Goal: Information Seeking & Learning: Learn about a topic

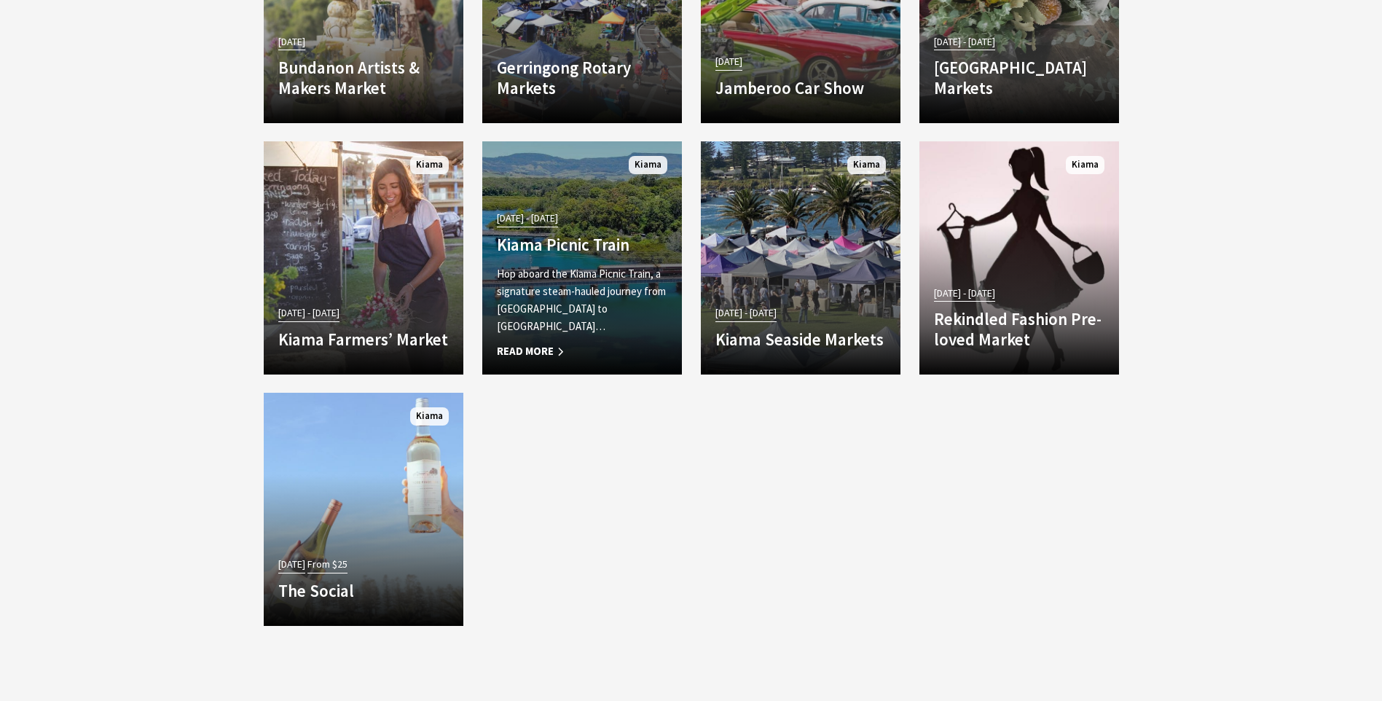
scroll to position [2623, 0]
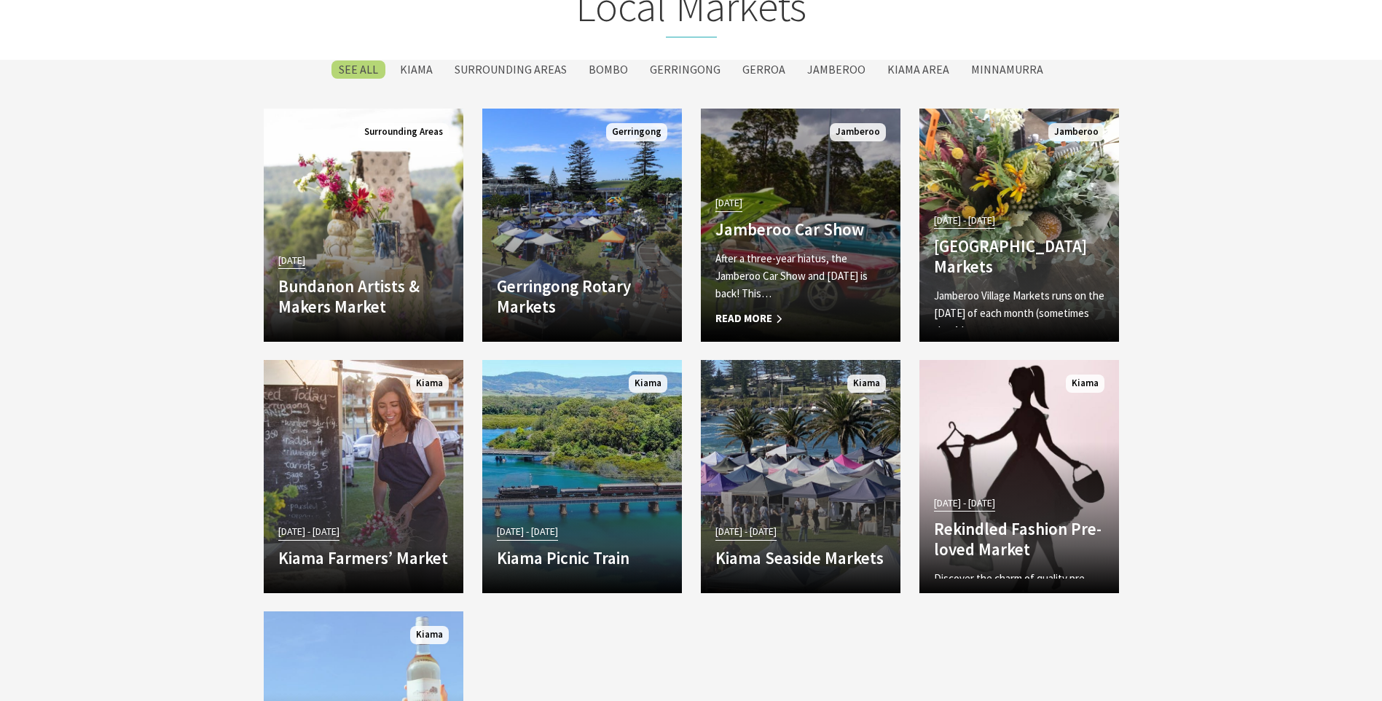
click at [796, 227] on h4 "Jamberoo Car Show" at bounding box center [801, 229] width 171 height 20
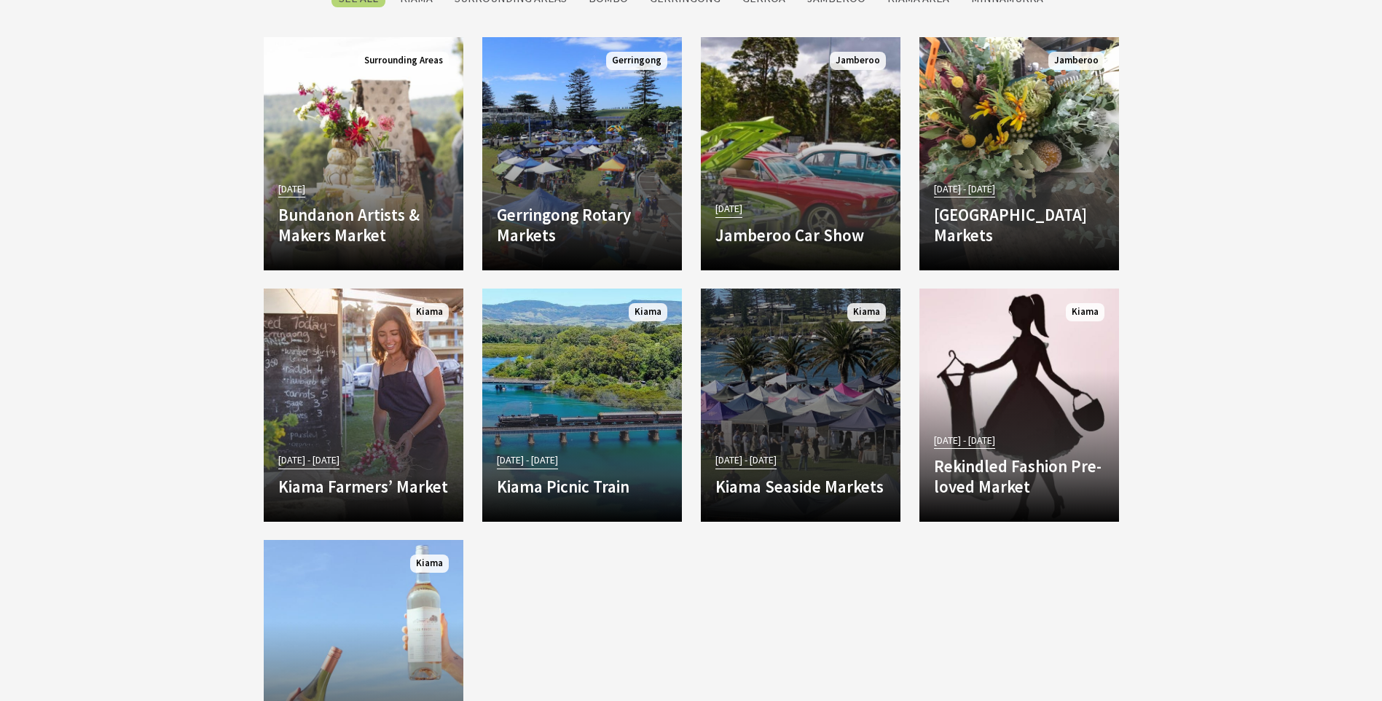
scroll to position [2622, 0]
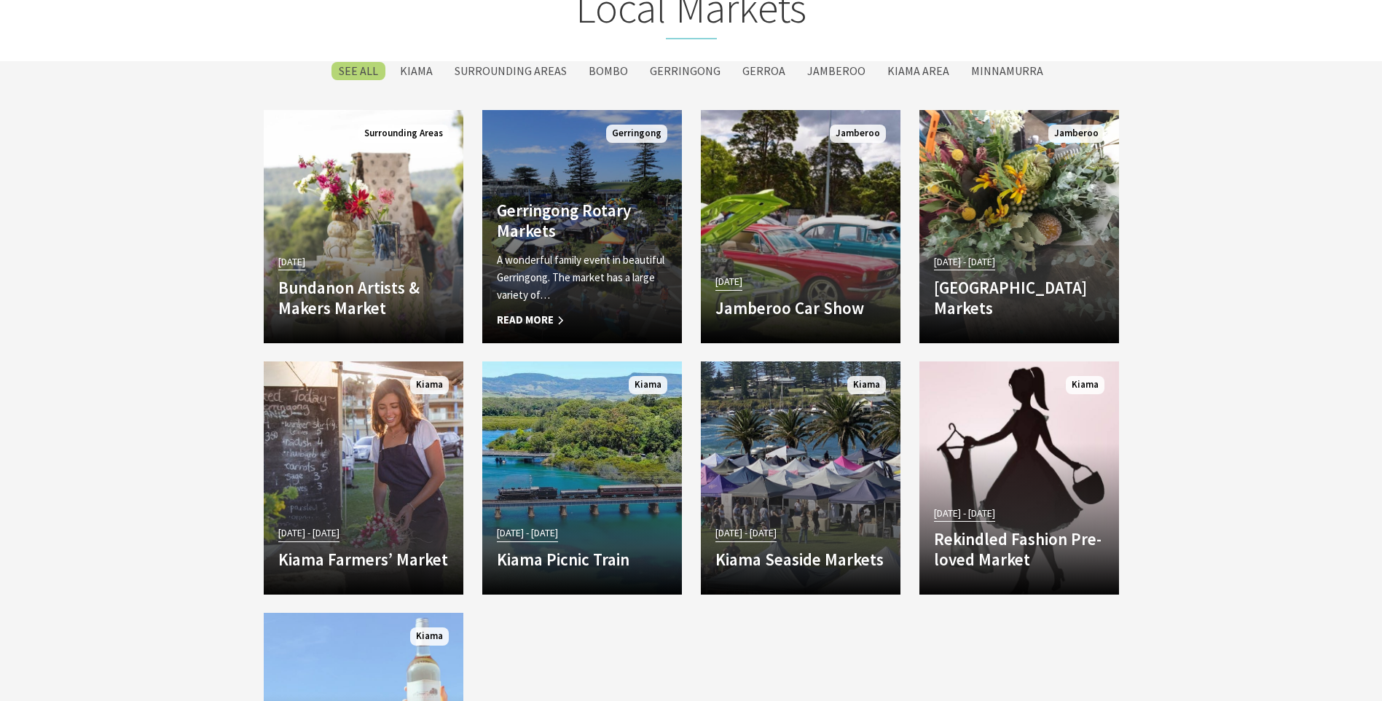
click at [553, 191] on link "Gerringong Rotary Markets A wonderful family event in beautiful Gerringong. The…" at bounding box center [582, 226] width 200 height 233
